Goal: Task Accomplishment & Management: Use online tool/utility

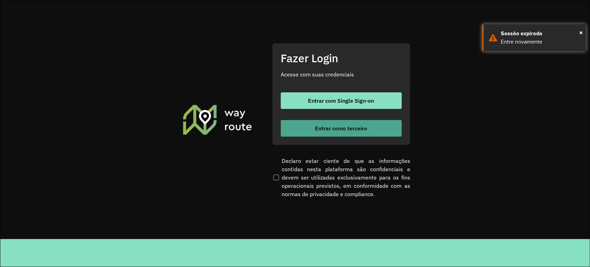
click at [324, 126] on span "Entrar como terceiro" at bounding box center [341, 129] width 52 height 6
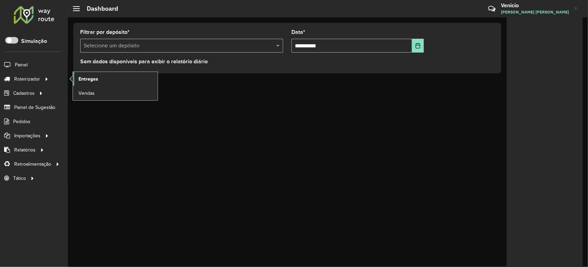
click at [87, 77] on span "Entregas" at bounding box center [88, 78] width 20 height 7
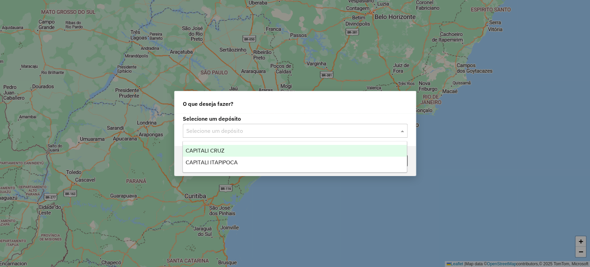
click at [247, 132] on input "text" at bounding box center [288, 131] width 204 height 8
click at [230, 154] on div "CAPITALI CRUZ" at bounding box center [295, 151] width 224 height 12
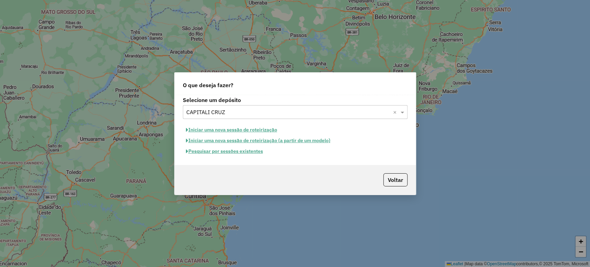
click at [211, 152] on button "Pesquisar por sessões existentes" at bounding box center [224, 151] width 83 height 11
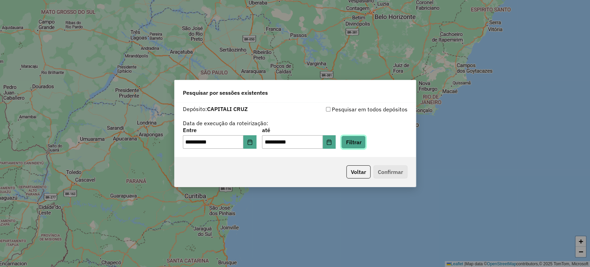
click at [359, 142] on button "Filtrar" at bounding box center [353, 142] width 25 height 13
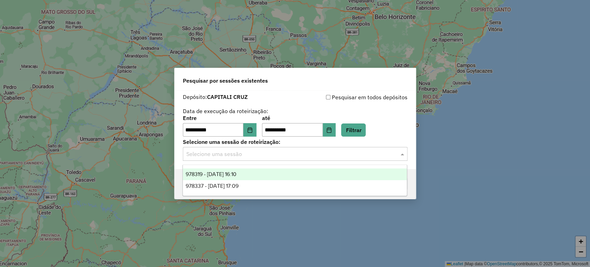
click at [222, 152] on input "text" at bounding box center [288, 154] width 204 height 8
click at [235, 174] on span "978319 - 13/08/2025 16:10" at bounding box center [211, 174] width 51 height 6
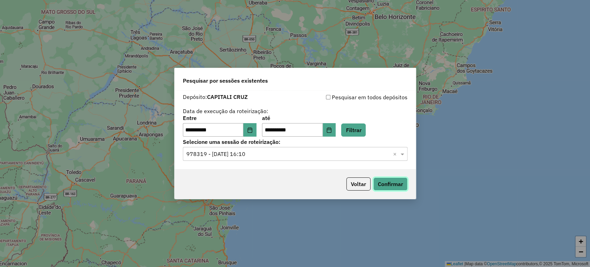
click at [388, 185] on button "Confirmar" at bounding box center [390, 183] width 34 height 13
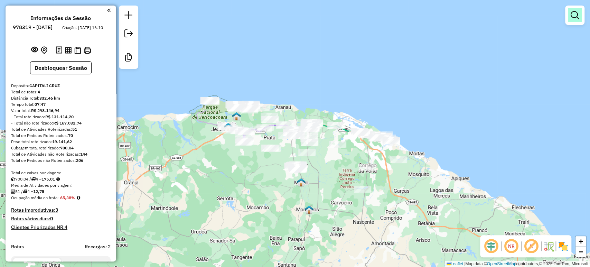
click at [568, 19] on link at bounding box center [575, 15] width 14 height 14
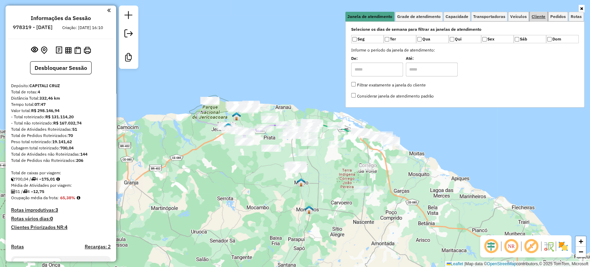
click at [538, 17] on span "Cliente" at bounding box center [539, 17] width 14 height 4
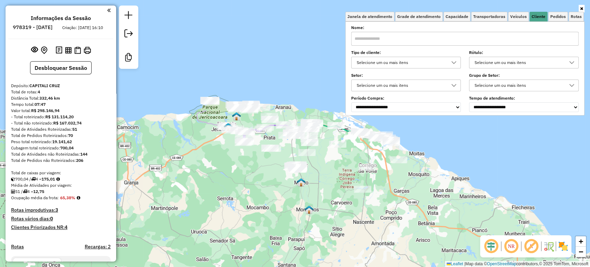
click at [425, 38] on input "text" at bounding box center [464, 39] width 227 height 14
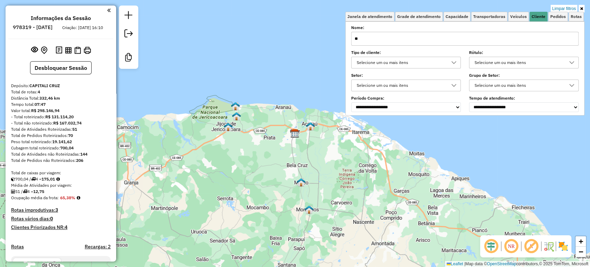
type input "*"
type input "*****"
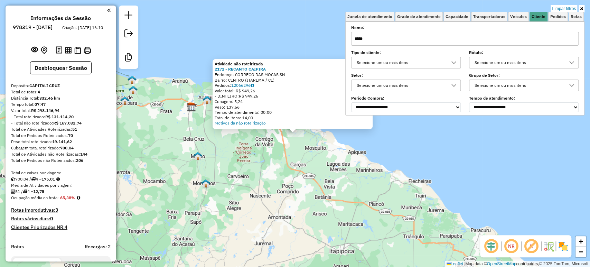
click at [585, 10] on div "Atividade não roteirizada 2172 - RECANTO CAIPIRA Endereço: CORREGO DAS MOCAS SN…" at bounding box center [295, 133] width 590 height 267
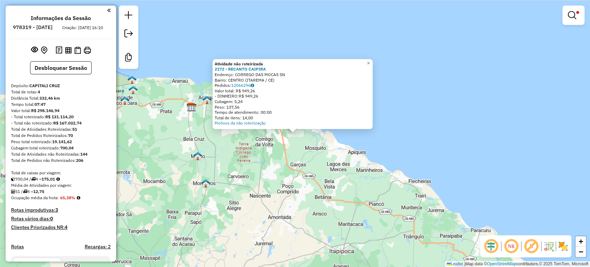
click at [314, 154] on div "Atividade não roteirizada 2172 - RECANTO CAIPIRA Endereço: CORREGO DAS MOCAS SN…" at bounding box center [295, 133] width 590 height 267
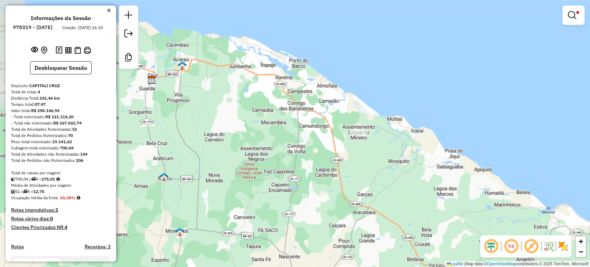
drag, startPoint x: 394, startPoint y: 86, endPoint x: 462, endPoint y: 93, distance: 68.2
click at [462, 93] on div "Limpar filtros Janela de atendimento Grade de atendimento Capacidade Transporta…" at bounding box center [295, 133] width 590 height 267
